Goal: Task Accomplishment & Management: Manage account settings

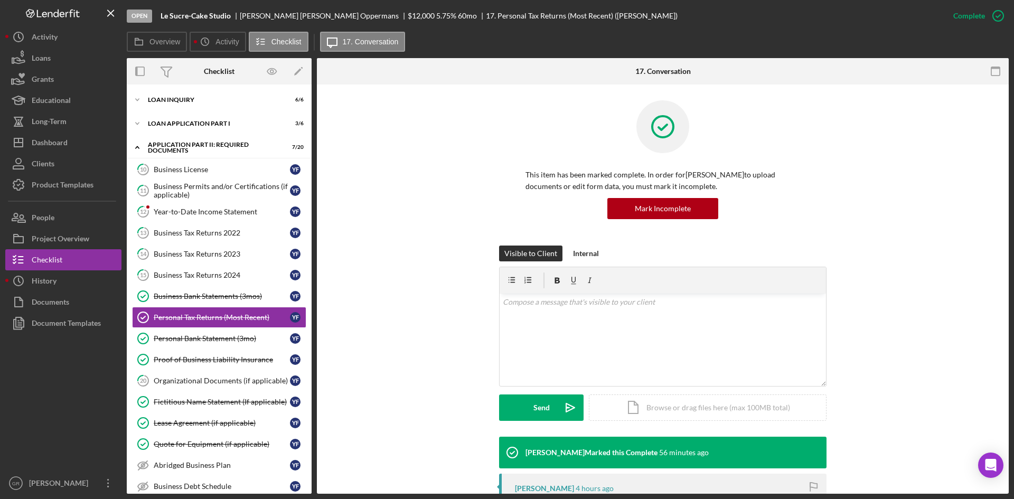
scroll to position [29, 0]
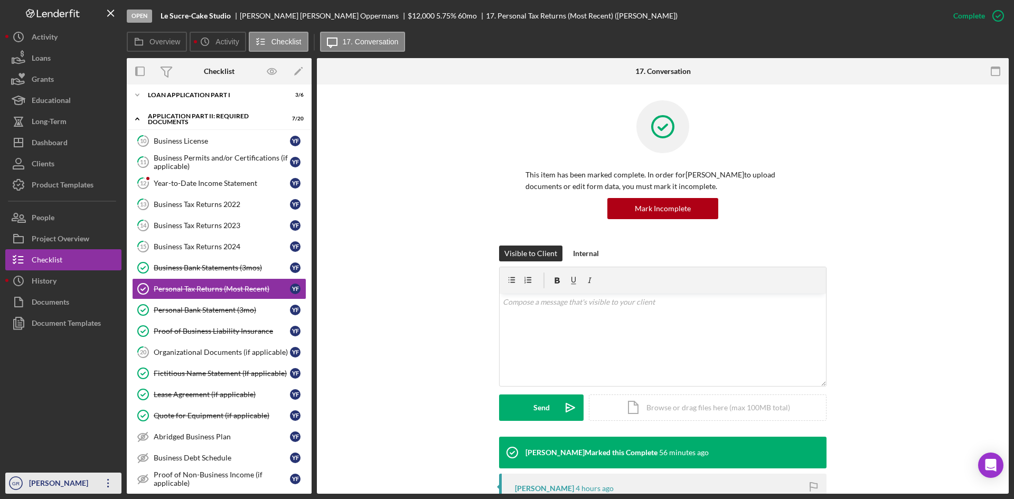
click at [51, 485] on div "[PERSON_NAME]" at bounding box center [60, 485] width 69 height 24
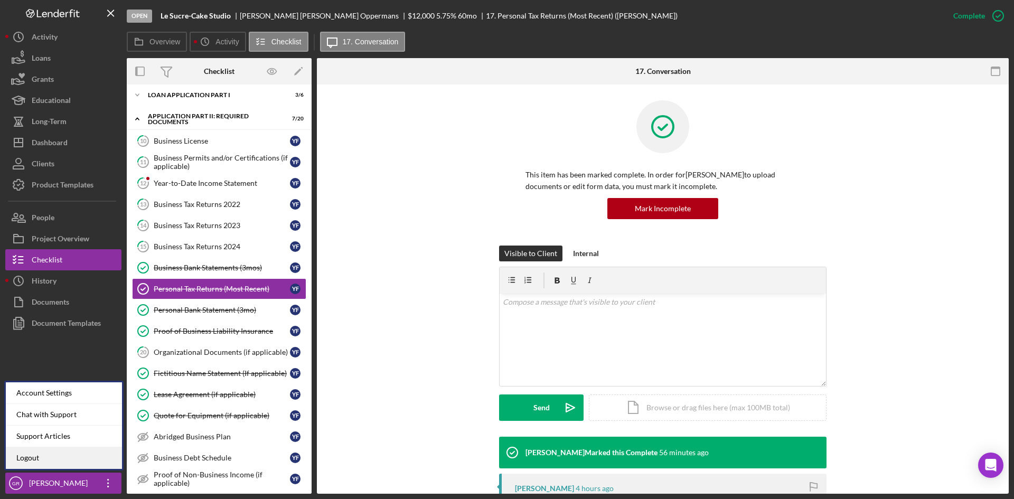
click at [53, 453] on link "Logout" at bounding box center [64, 458] width 116 height 22
